Goal: Contribute content: Contribute content

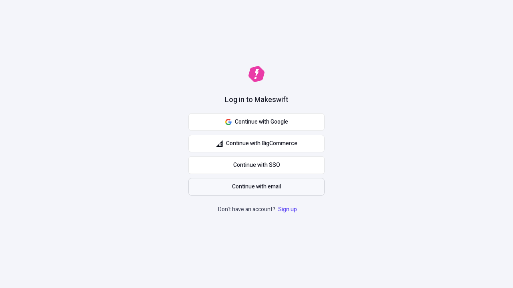
click at [256, 187] on span "Continue with email" at bounding box center [256, 187] width 49 height 9
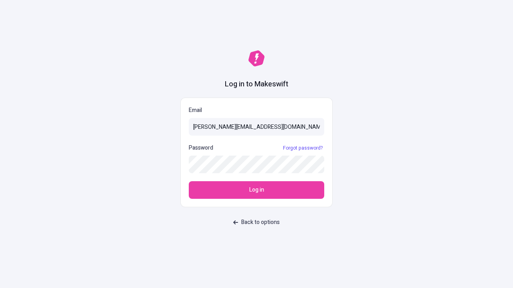
type input "[PERSON_NAME][EMAIL_ADDRESS][DOMAIN_NAME]"
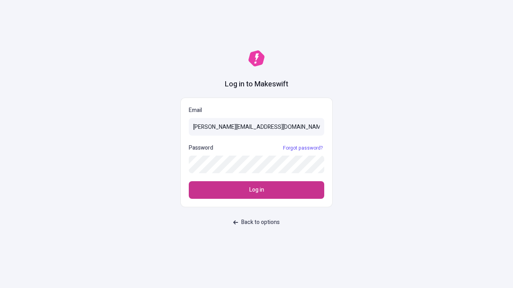
click at [256, 190] on span "Log in" at bounding box center [256, 190] width 15 height 9
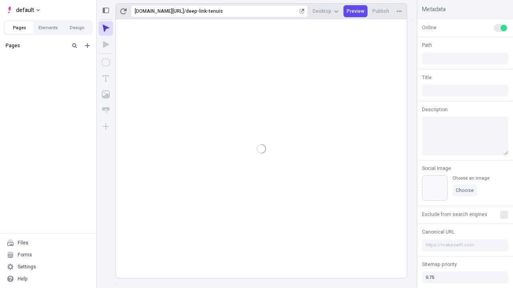
type input "/deep-link-tenuis"
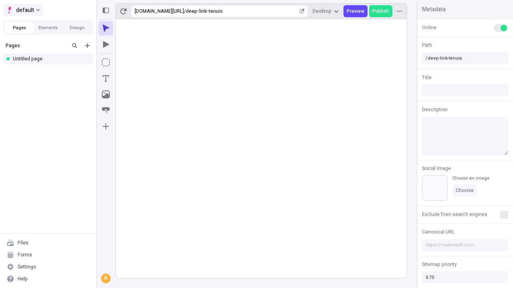
click at [22, 10] on span "default" at bounding box center [25, 10] width 18 height 10
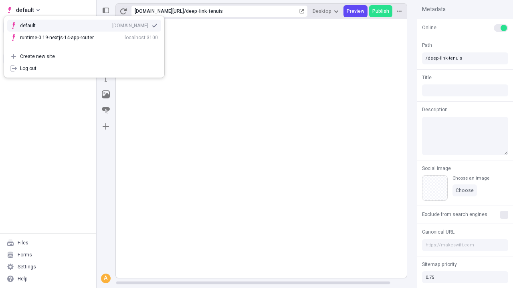
click at [112, 24] on div "[DOMAIN_NAME]" at bounding box center [130, 25] width 36 height 6
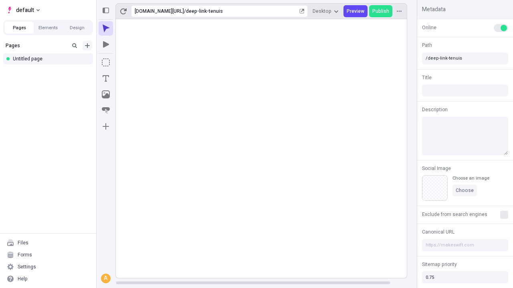
click at [87, 46] on icon "Add new" at bounding box center [87, 45] width 5 height 5
click at [50, 72] on div "Blank page" at bounding box center [50, 72] width 77 height 12
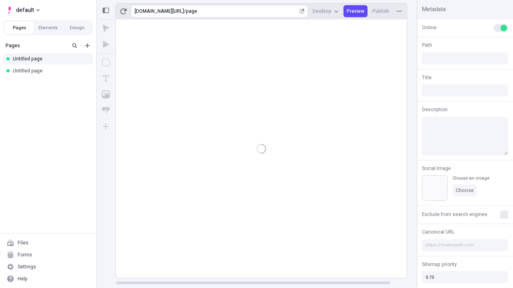
type input "/page"
click at [106, 62] on icon "Box" at bounding box center [106, 62] width 8 height 8
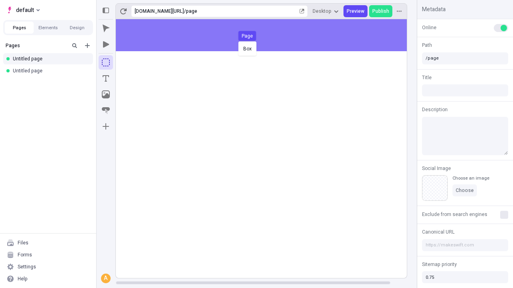
click at [269, 35] on div "Box Page" at bounding box center [256, 144] width 513 height 288
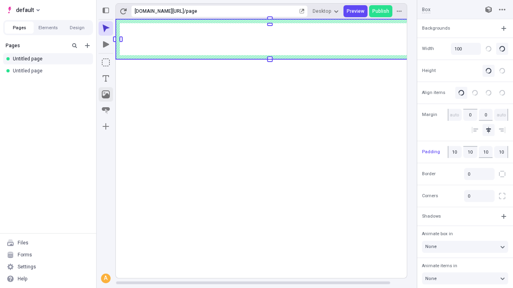
click at [106, 95] on icon "Image" at bounding box center [106, 95] width 8 height 8
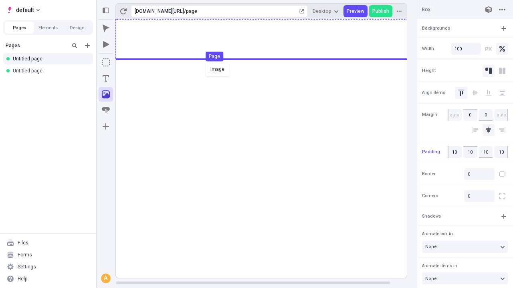
click at [269, 39] on div "Image Page" at bounding box center [256, 144] width 513 height 288
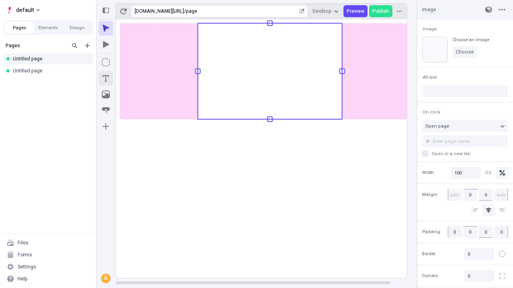
click at [106, 79] on icon "Text" at bounding box center [106, 78] width 6 height 6
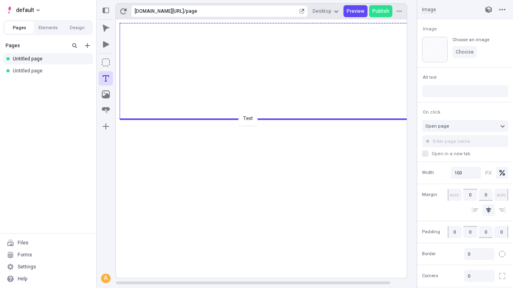
click at [269, 119] on div "Text" at bounding box center [256, 144] width 513 height 288
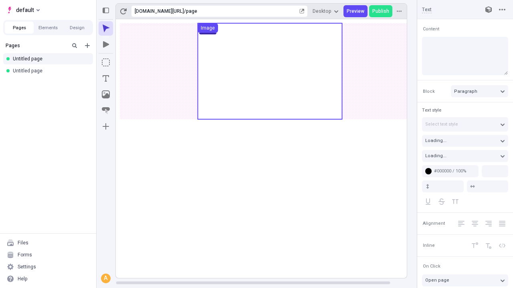
type textarea "Holisticly syndicate parallel clouds, to distinctively mesh superior alignments…"
type input "18"
type input "1.5"
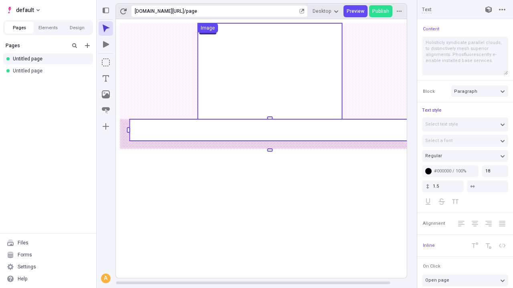
click at [269, 130] on rect at bounding box center [269, 130] width 280 height 22
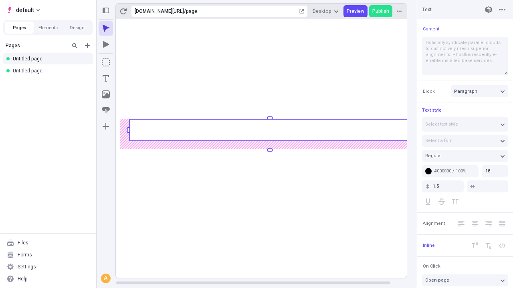
click at [269, 130] on rect at bounding box center [269, 130] width 280 height 22
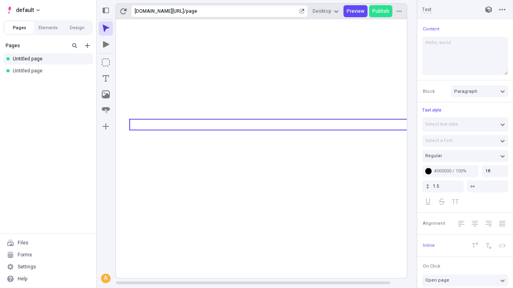
type textarea "Hello, world!"
click at [106, 95] on icon "Image" at bounding box center [106, 95] width 8 height 8
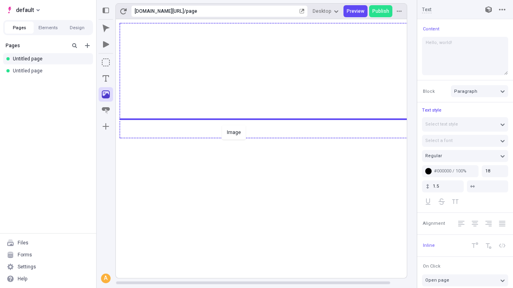
click at [269, 137] on div "Image" at bounding box center [256, 144] width 513 height 288
